Goal: Navigation & Orientation: Find specific page/section

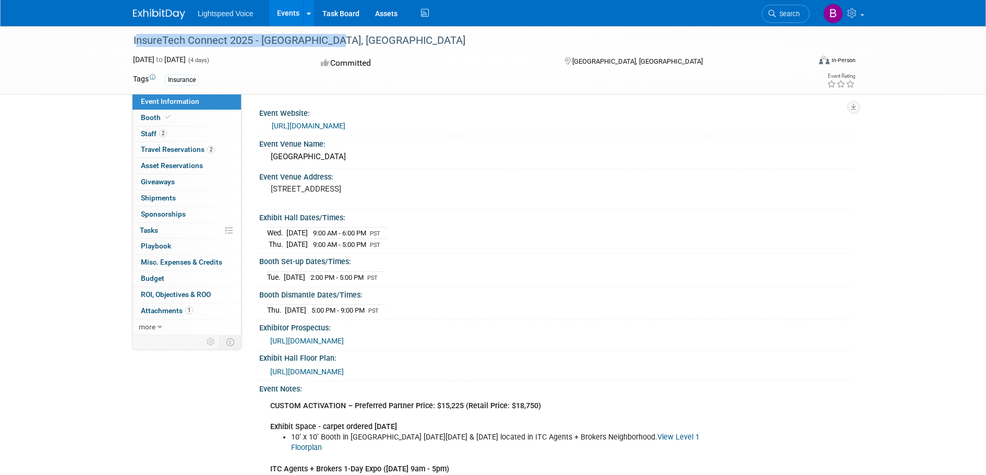
click at [538, 138] on div "Event Venue Name:" at bounding box center [556, 142] width 594 height 13
click at [288, 12] on link "Events" at bounding box center [288, 13] width 38 height 26
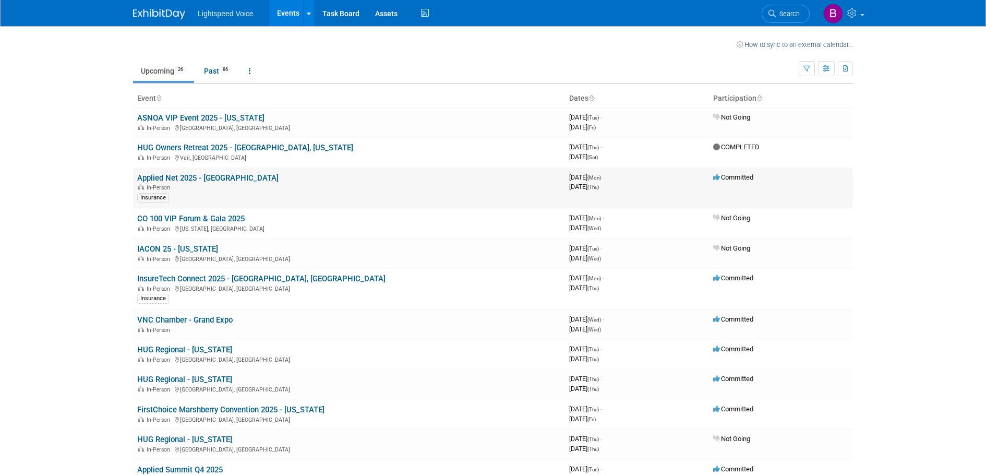
click at [188, 177] on link "Applied Net 2025 - [GEOGRAPHIC_DATA]" at bounding box center [207, 177] width 141 height 9
click at [261, 147] on link "HUG Owners Retreat 2025 - [GEOGRAPHIC_DATA], [US_STATE]" at bounding box center [245, 147] width 216 height 9
click at [240, 278] on link "InsureTech Connect 2025 - [GEOGRAPHIC_DATA], [GEOGRAPHIC_DATA]" at bounding box center [261, 278] width 248 height 9
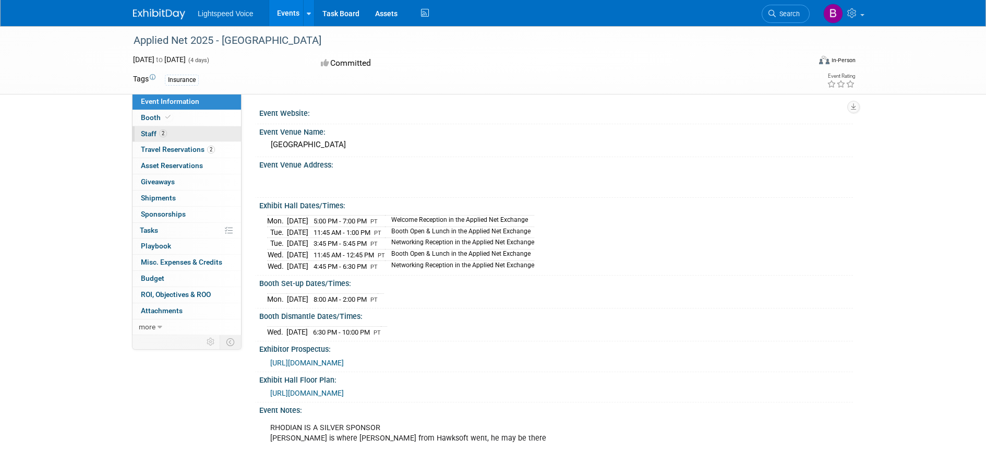
click at [147, 133] on span "Staff 2" at bounding box center [154, 133] width 26 height 8
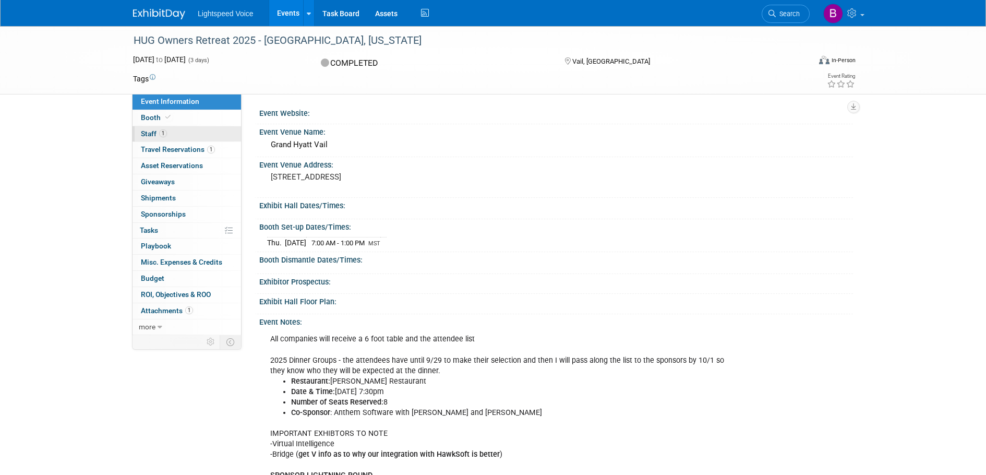
click at [155, 134] on span "Staff 1" at bounding box center [154, 133] width 26 height 8
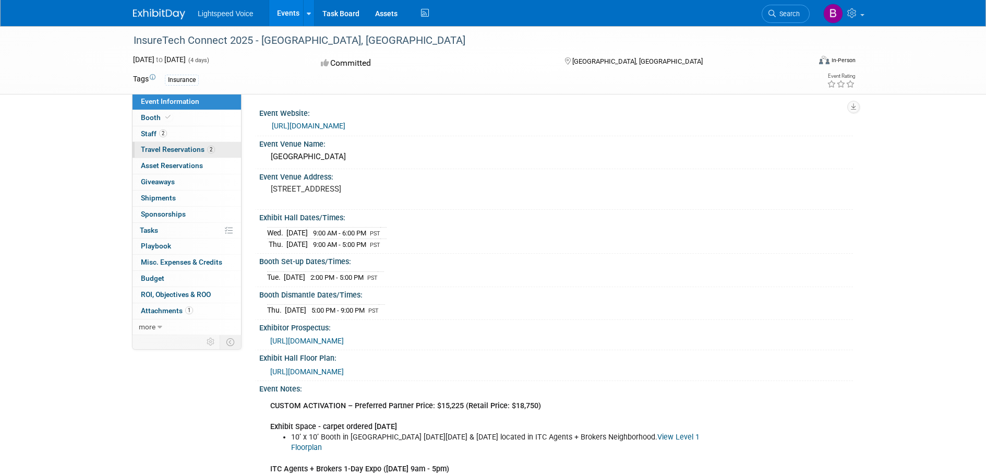
click at [164, 151] on span "Travel Reservations 2" at bounding box center [178, 149] width 74 height 8
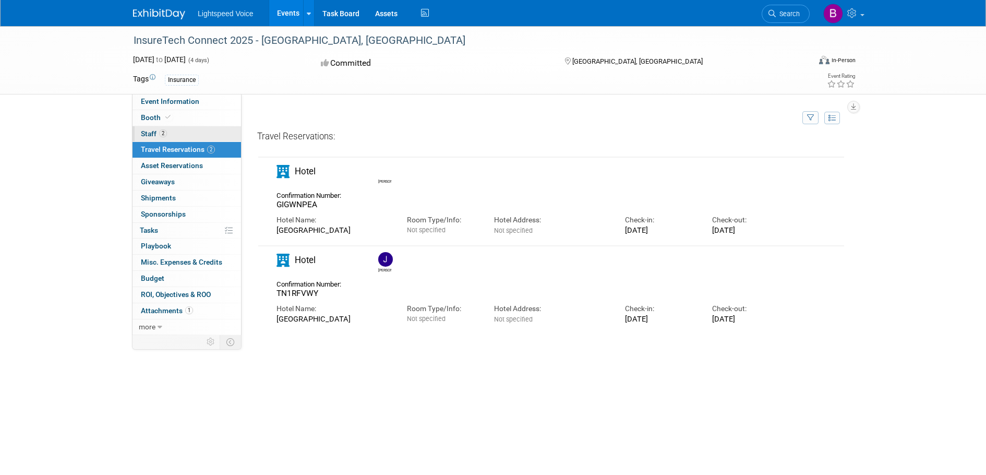
click at [151, 133] on span "Staff 2" at bounding box center [154, 133] width 26 height 8
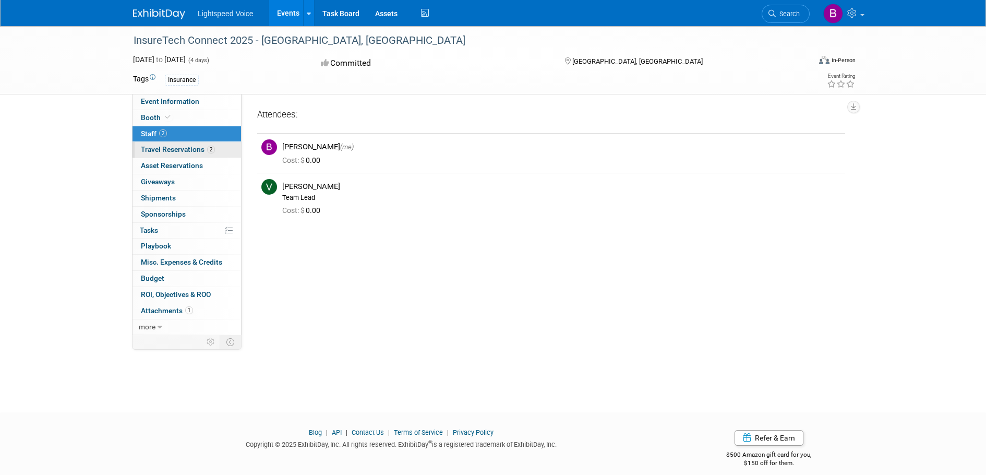
click at [156, 151] on span "Travel Reservations 2" at bounding box center [178, 149] width 74 height 8
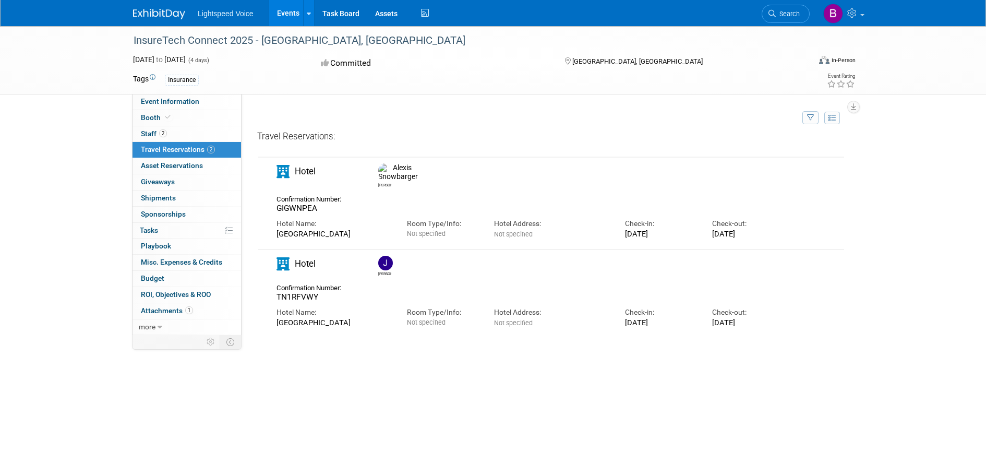
click at [179, 149] on span "Travel Reservations 2" at bounding box center [178, 149] width 74 height 8
click at [181, 138] on link "2 Staff 2" at bounding box center [187, 134] width 109 height 16
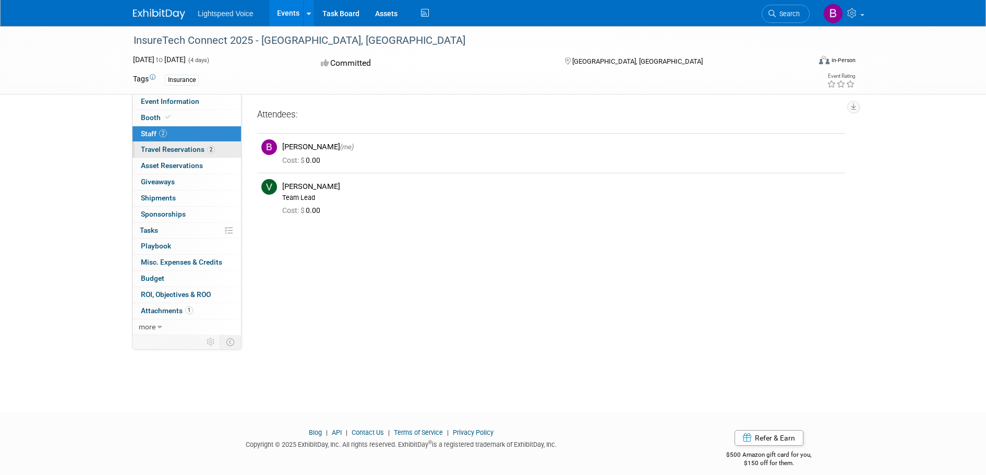
click at [181, 156] on link "2 Travel Reservations 2" at bounding box center [187, 150] width 109 height 16
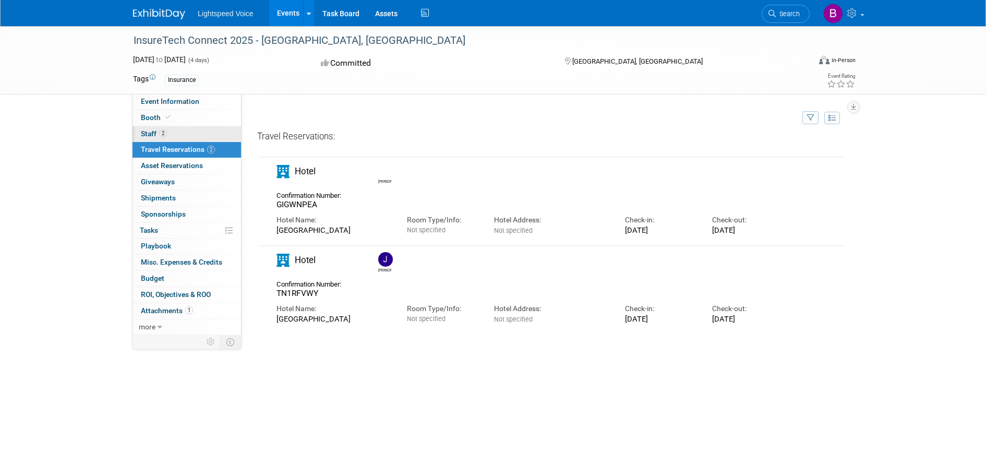
click at [170, 131] on link "2 Staff 2" at bounding box center [187, 134] width 109 height 16
